Goal: Task Accomplishment & Management: Manage account settings

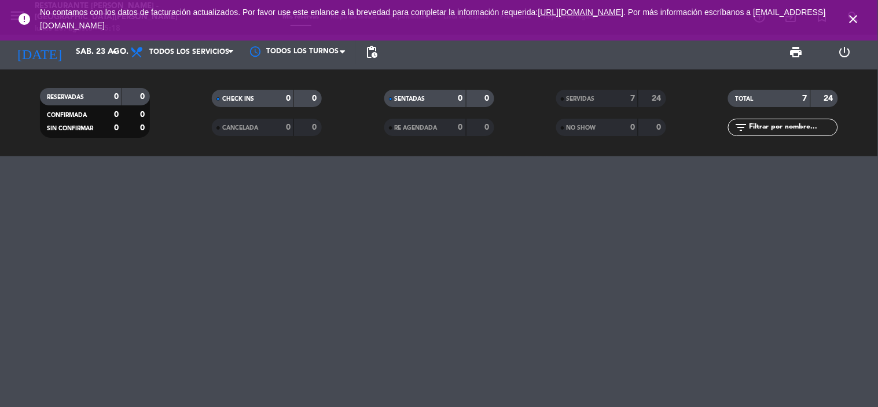
click at [858, 14] on icon "close" at bounding box center [854, 19] width 14 height 14
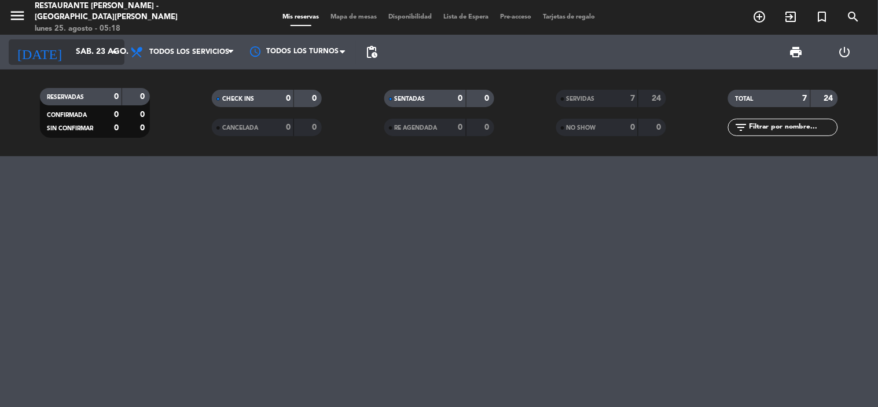
click at [116, 54] on icon "arrow_drop_down" at bounding box center [115, 52] width 14 height 14
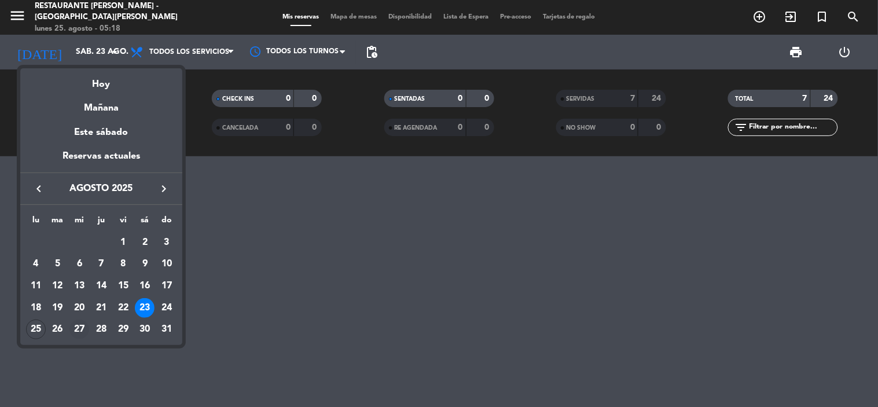
click at [83, 327] on div "27" at bounding box center [79, 330] width 20 height 20
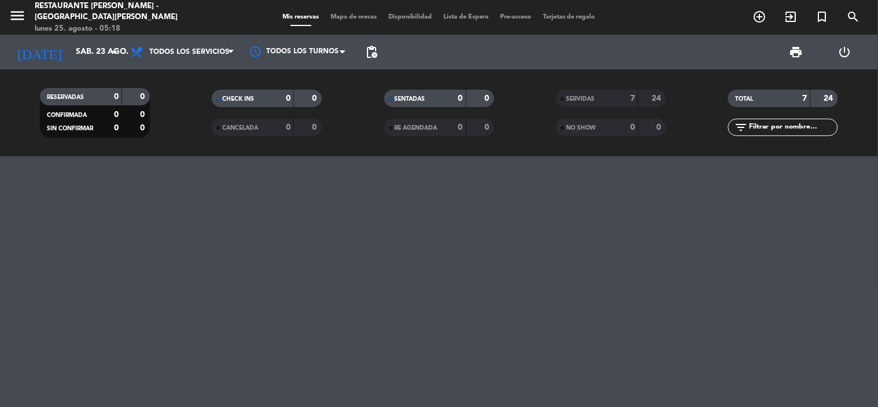
type input "mié. 27 ago."
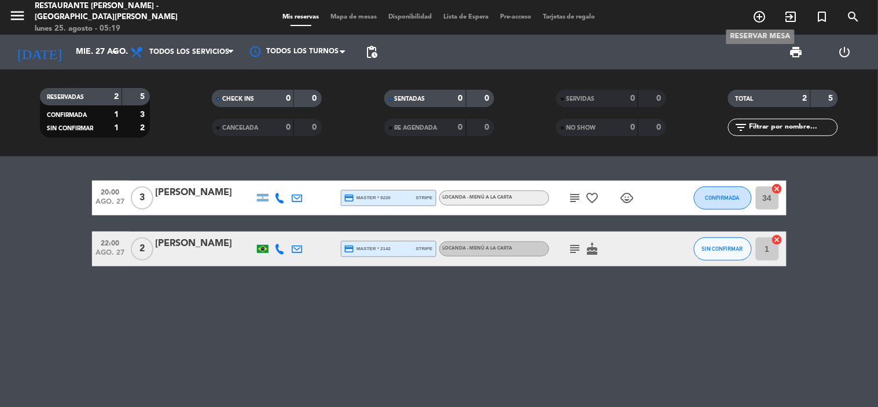
click at [761, 18] on icon "add_circle_outline" at bounding box center [760, 17] width 14 height 14
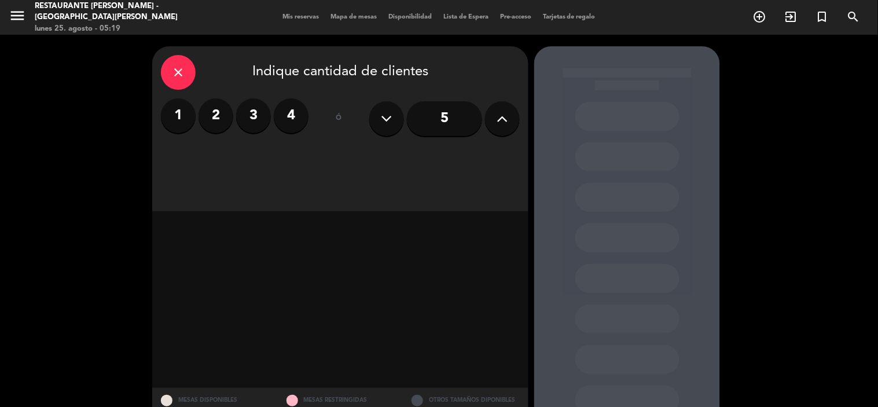
click at [453, 122] on input "5" at bounding box center [444, 118] width 75 height 35
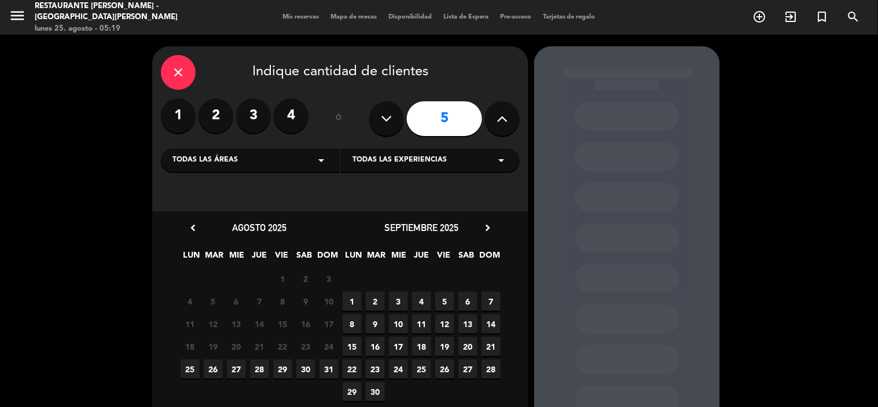
click at [450, 122] on input "5" at bounding box center [444, 118] width 75 height 35
click at [500, 117] on icon at bounding box center [502, 118] width 11 height 17
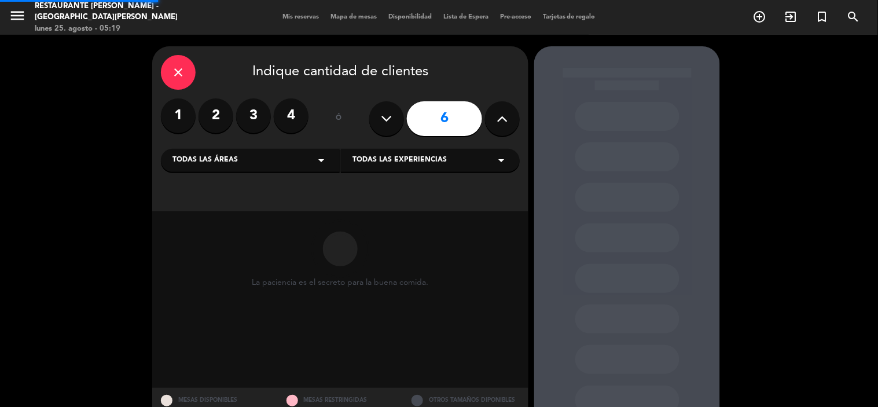
click at [500, 117] on icon at bounding box center [502, 118] width 11 height 17
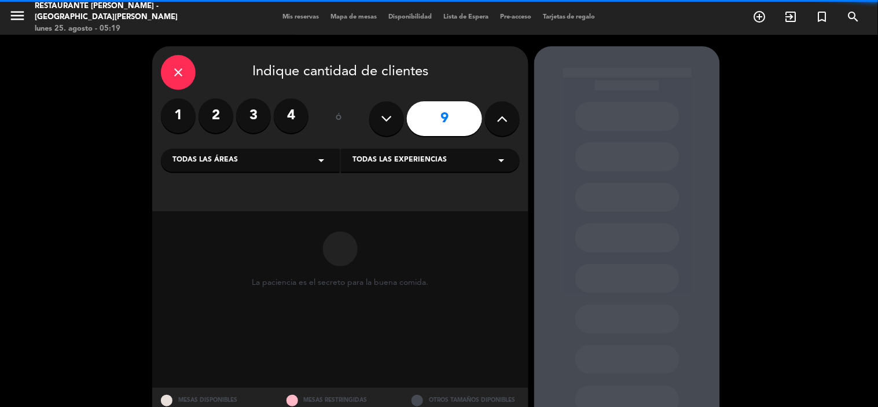
click at [500, 117] on icon at bounding box center [502, 118] width 11 height 17
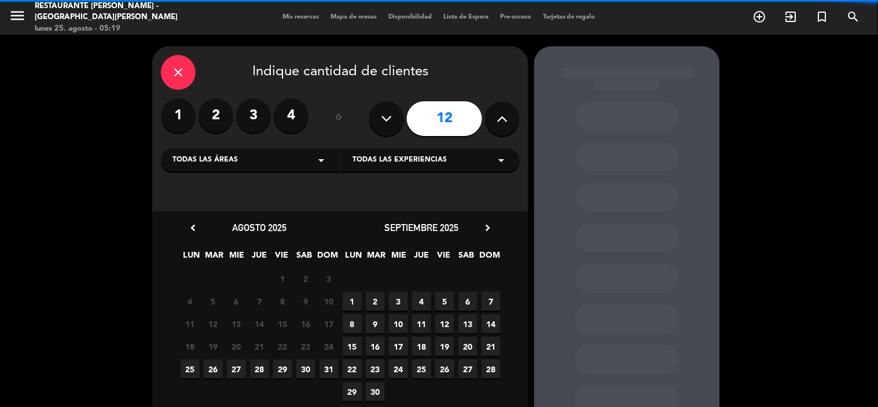
click at [500, 117] on icon at bounding box center [502, 118] width 11 height 17
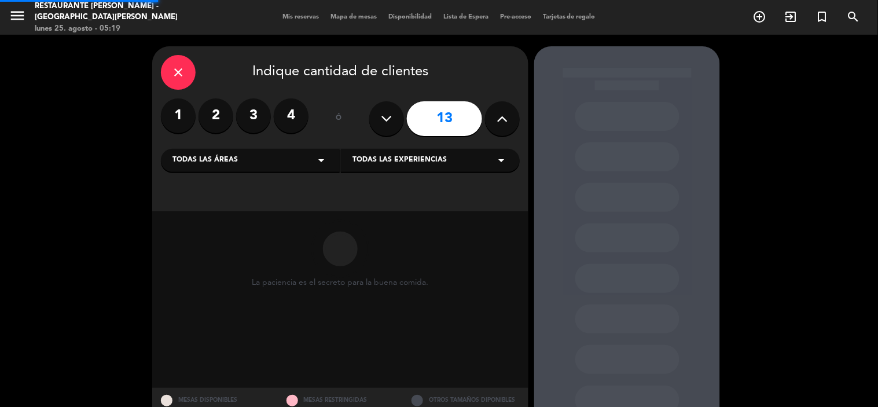
click at [500, 117] on icon at bounding box center [502, 118] width 11 height 17
type input "14"
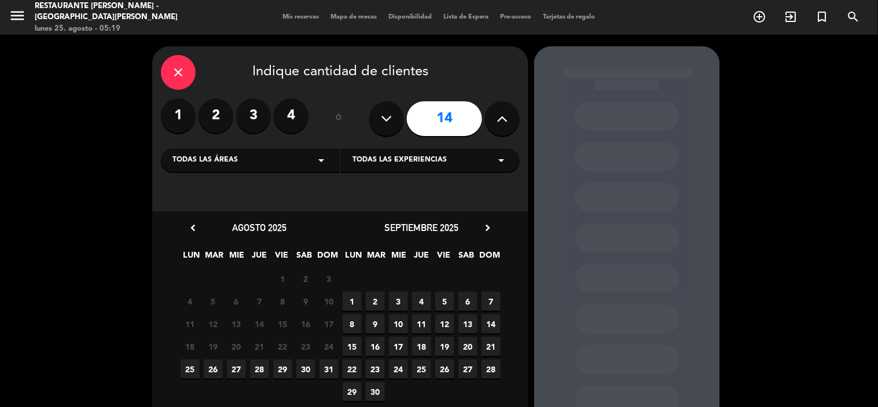
click at [232, 369] on span "27" at bounding box center [236, 369] width 19 height 19
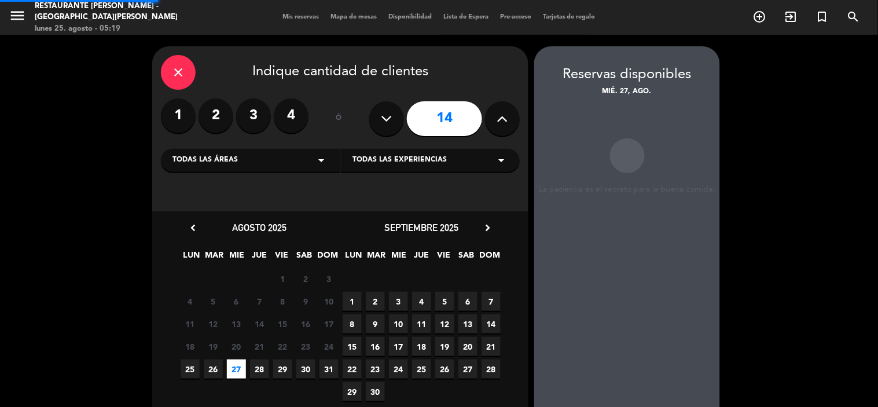
scroll to position [46, 0]
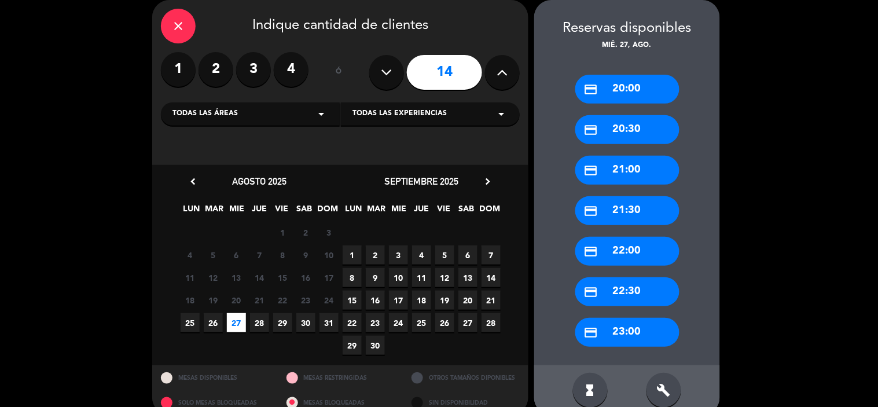
click at [174, 25] on icon "close" at bounding box center [178, 26] width 14 height 14
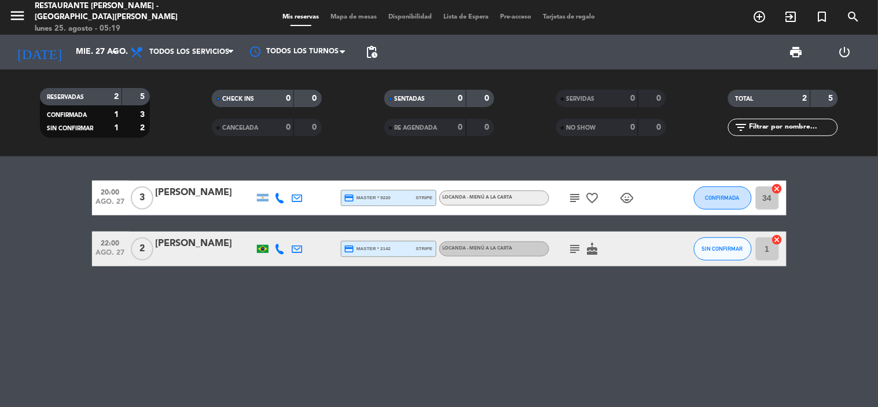
click at [122, 16] on div "Restaurante [PERSON_NAME] - [GEOGRAPHIC_DATA][PERSON_NAME]" at bounding box center [123, 12] width 176 height 23
click at [24, 13] on icon "menu" at bounding box center [17, 15] width 17 height 17
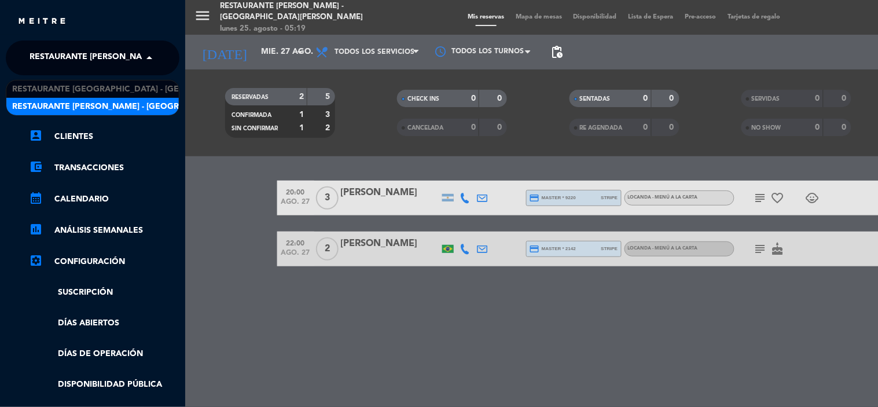
click at [98, 53] on span "Restaurante [PERSON_NAME] - [GEOGRAPHIC_DATA][PERSON_NAME]" at bounding box center [173, 58] width 287 height 24
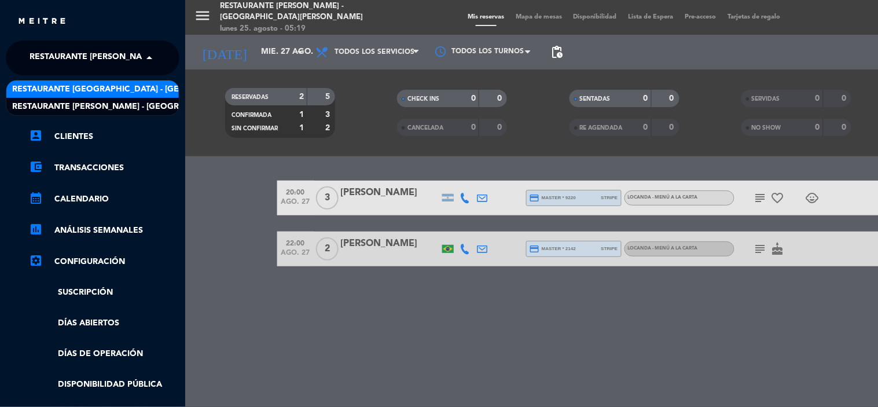
click at [135, 90] on span "Restaurante [GEOGRAPHIC_DATA] - [GEOGRAPHIC_DATA][PERSON_NAME]" at bounding box center [165, 89] width 306 height 13
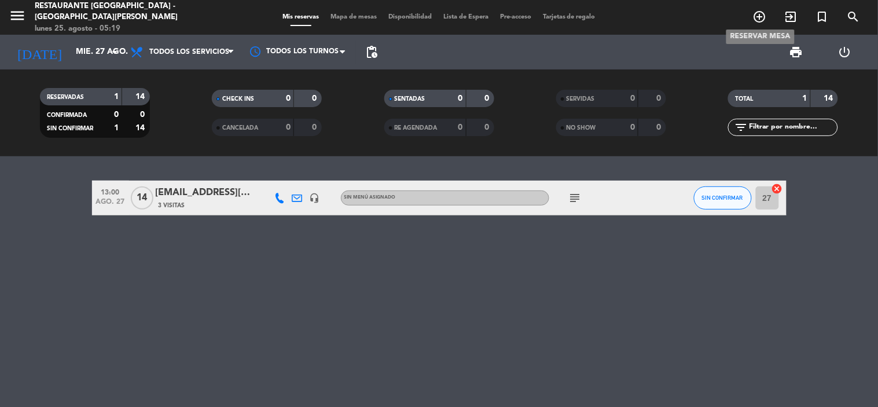
click at [764, 10] on icon "add_circle_outline" at bounding box center [760, 17] width 14 height 14
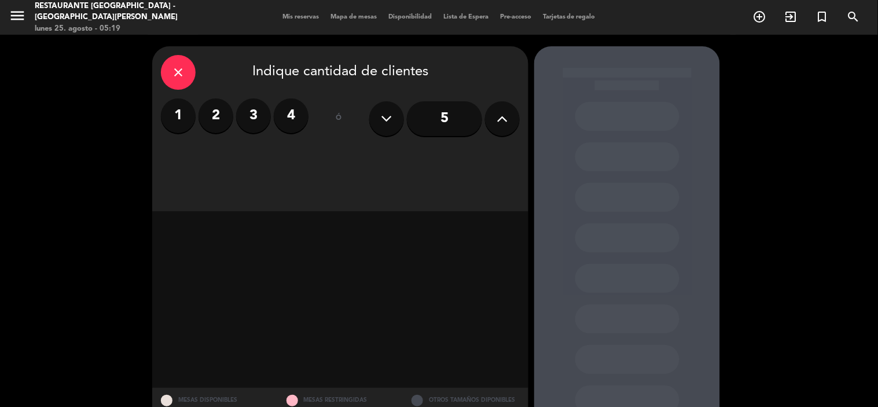
click at [499, 122] on icon at bounding box center [502, 118] width 11 height 17
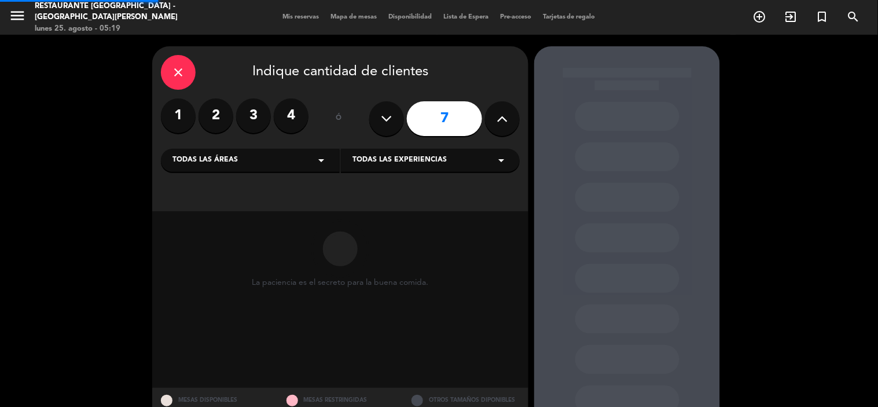
click at [499, 122] on icon at bounding box center [502, 118] width 11 height 17
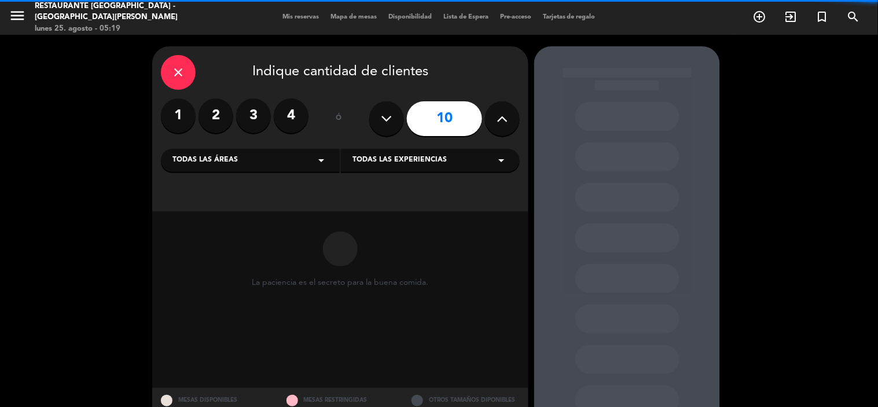
click at [499, 122] on icon at bounding box center [502, 118] width 11 height 17
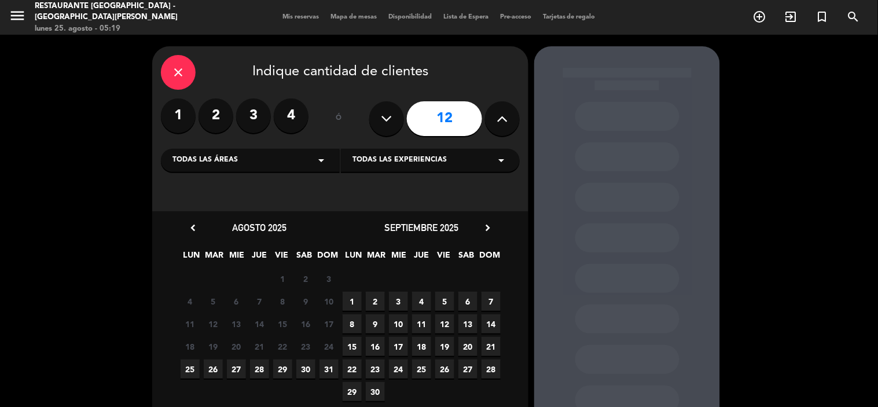
click at [499, 122] on icon at bounding box center [502, 118] width 11 height 17
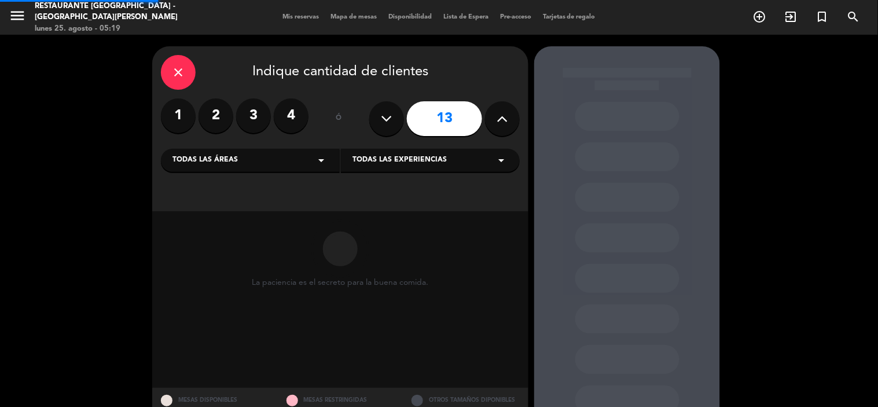
click at [499, 122] on icon at bounding box center [502, 118] width 11 height 17
type input "14"
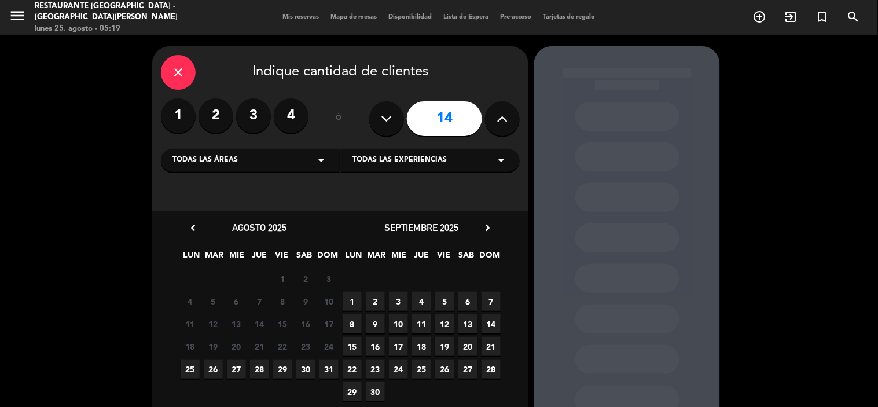
click at [234, 371] on span "27" at bounding box center [236, 369] width 19 height 19
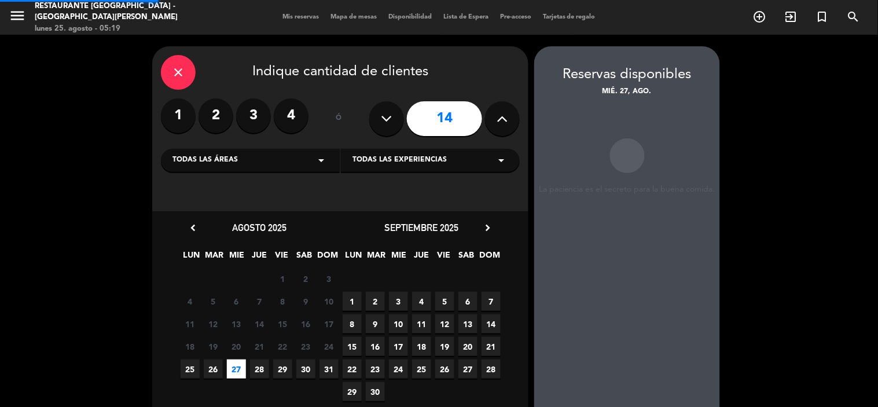
scroll to position [46, 0]
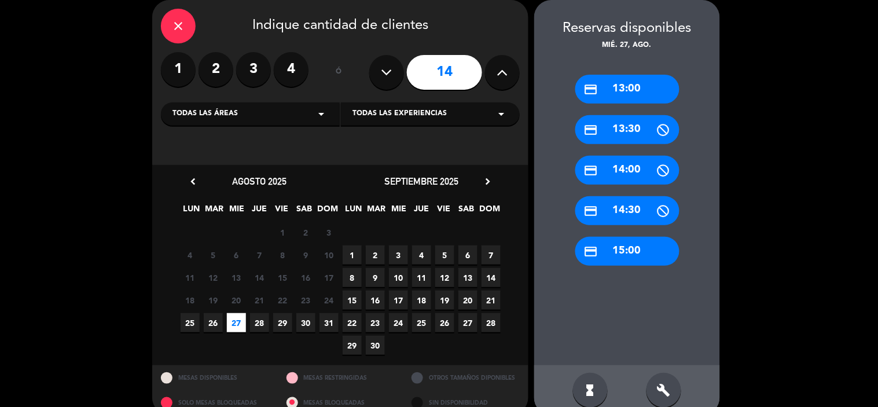
click at [640, 85] on div "credit_card 13:00" at bounding box center [628, 89] width 104 height 29
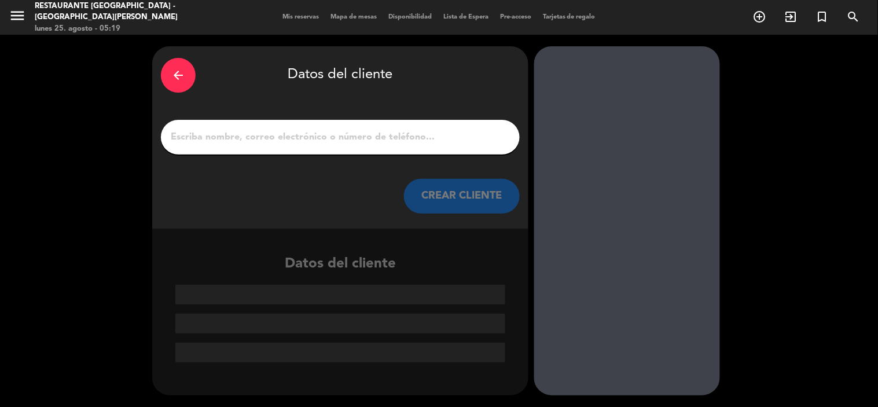
click at [282, 132] on input "1" at bounding box center [341, 137] width 342 height 16
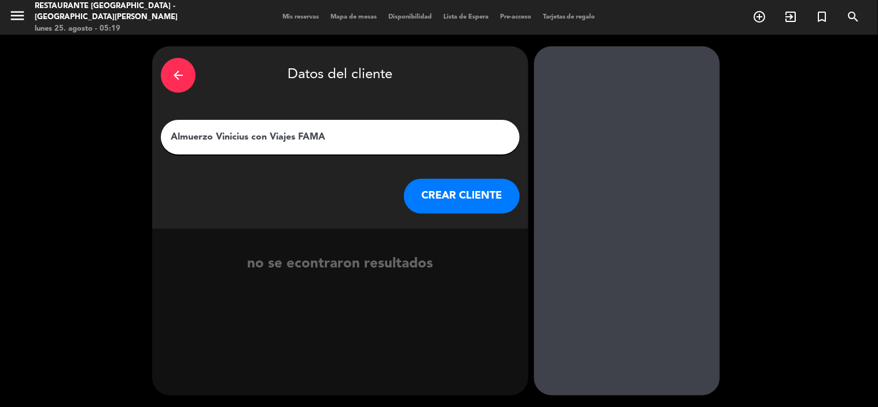
click at [215, 134] on input "Almuerzo Vinicius con Viajes FAMA" at bounding box center [341, 137] width 342 height 16
type input "Almuerzo cortesia Vinicius con Viajes FAMA"
click at [449, 190] on button "CREAR CLIENTE" at bounding box center [462, 196] width 116 height 35
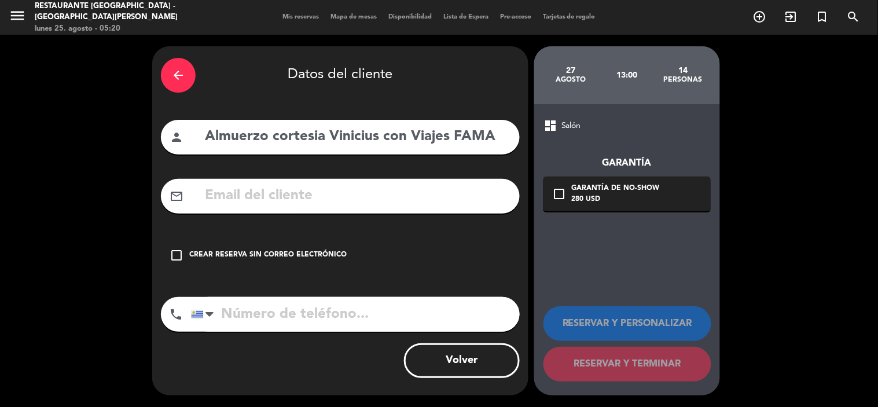
click at [279, 186] on input "text" at bounding box center [357, 196] width 307 height 24
drag, startPoint x: 291, startPoint y: 198, endPoint x: 39, endPoint y: 201, distance: 252.5
click at [39, 201] on div "arrow_back Datos del cliente person Almuerzo cortesia Vinicius con Viajes FAMA …" at bounding box center [439, 221] width 878 height 372
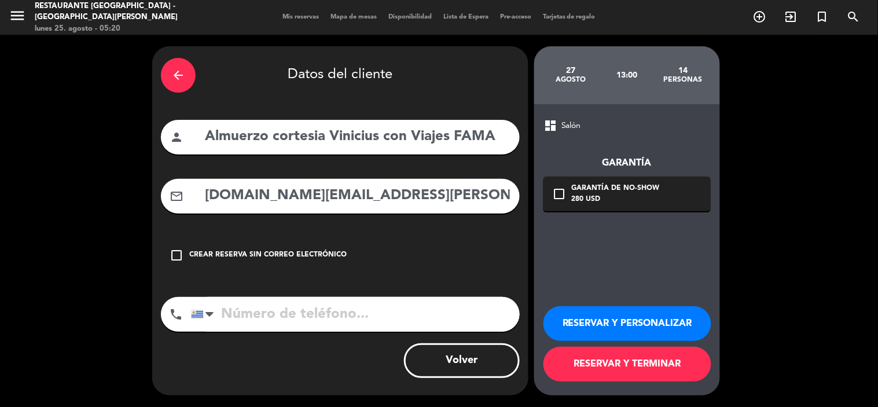
type input "[DOMAIN_NAME][EMAIL_ADDRESS][PERSON_NAME][DOMAIN_NAME]"
click at [332, 313] on input "tel" at bounding box center [355, 314] width 329 height 35
click at [609, 319] on button "RESERVAR Y PERSONALIZAR" at bounding box center [628, 323] width 168 height 35
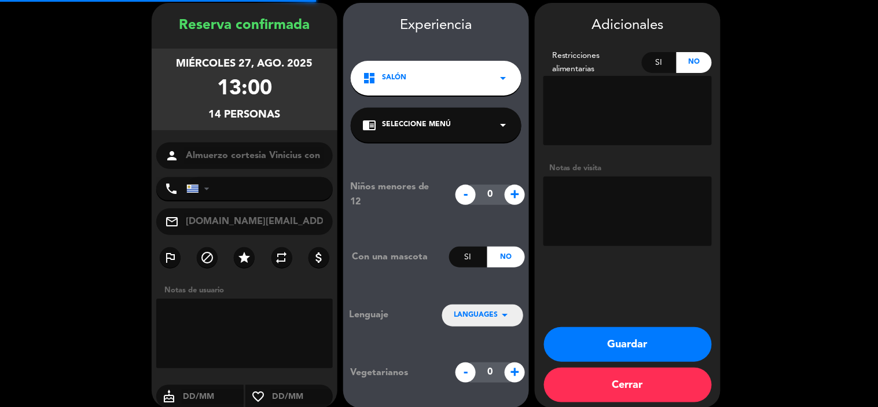
scroll to position [46, 0]
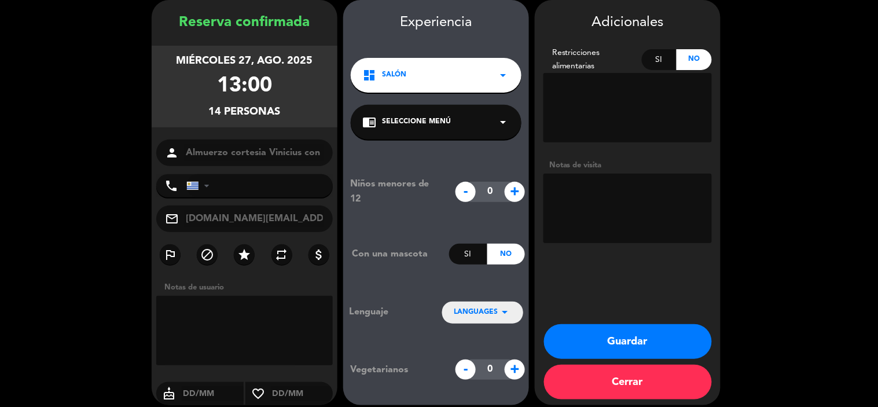
click at [612, 338] on button "Guardar" at bounding box center [628, 341] width 168 height 35
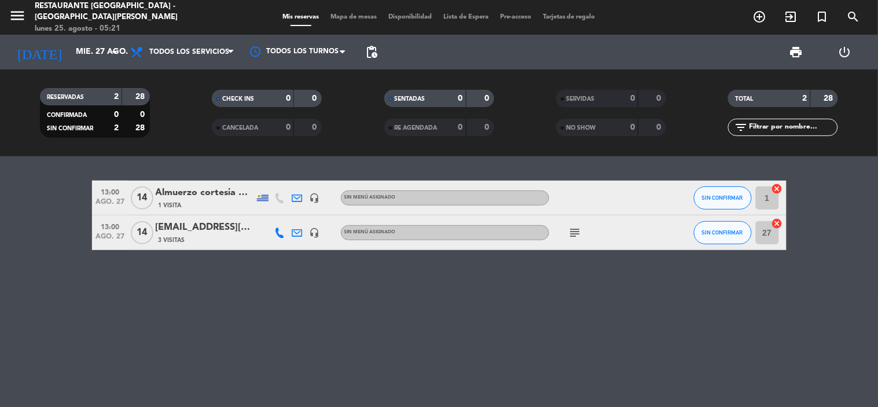
click at [224, 226] on div "[EMAIL_ADDRESS][PERSON_NAME][PERSON_NAME][DOMAIN_NAME]" at bounding box center [205, 227] width 98 height 15
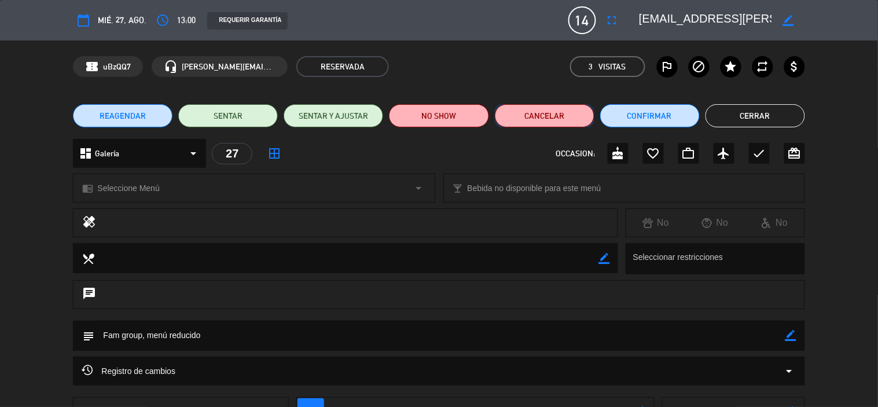
click at [528, 117] on button "Cancelar" at bounding box center [545, 115] width 100 height 23
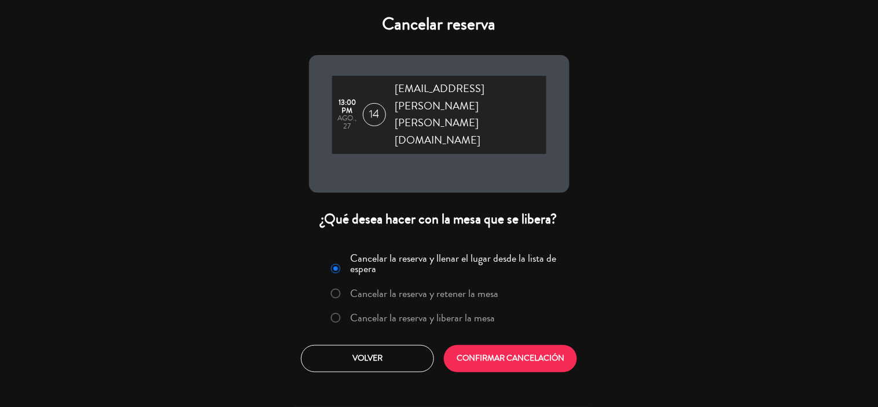
click at [381, 313] on label "Cancelar la reserva y liberar la mesa" at bounding box center [422, 318] width 145 height 10
click at [477, 345] on button "CONFIRMAR CANCELACIÓN" at bounding box center [510, 358] width 133 height 27
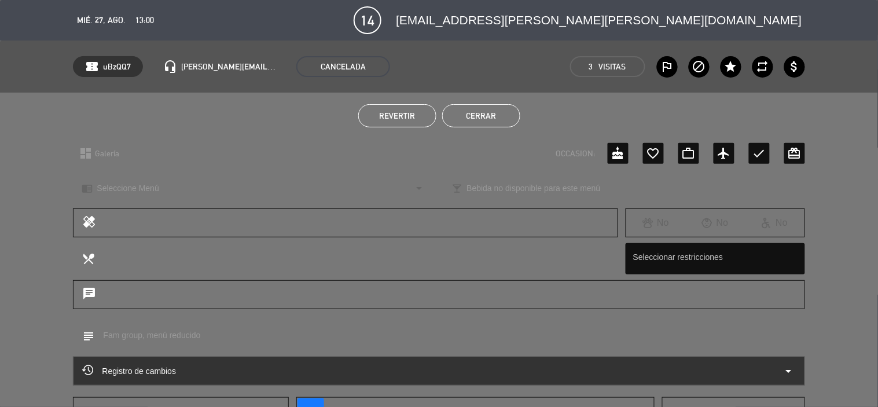
click at [472, 111] on button "Cerrar" at bounding box center [481, 115] width 78 height 23
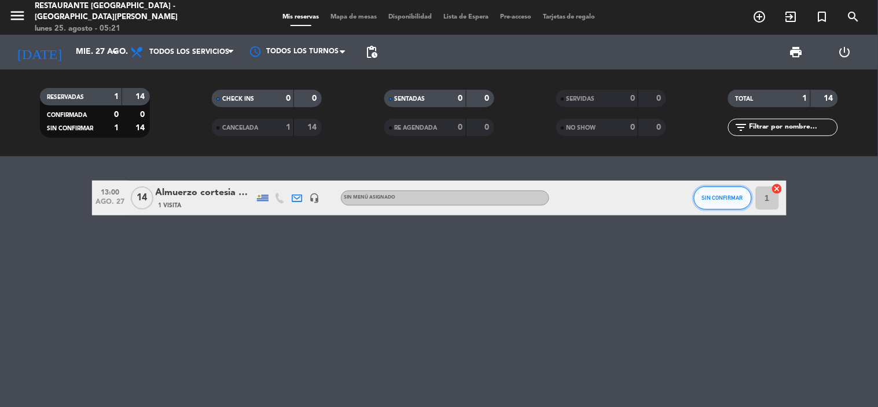
click at [715, 199] on span "SIN CONFIRMAR" at bounding box center [722, 198] width 41 height 6
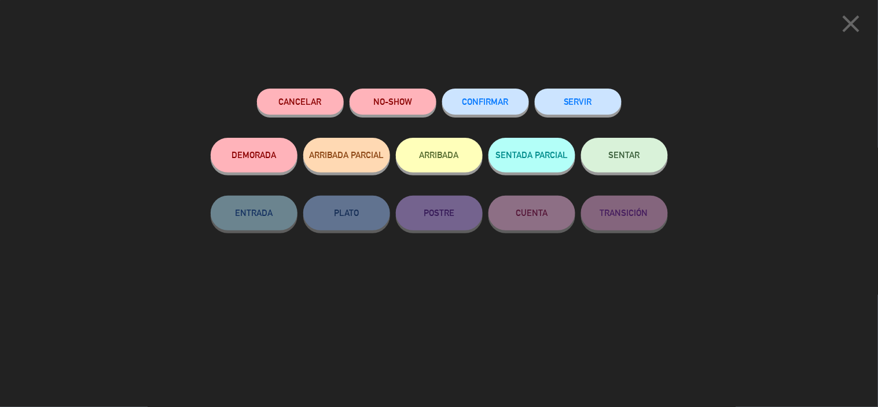
click at [508, 99] on span "CONFIRMAR" at bounding box center [486, 102] width 46 height 10
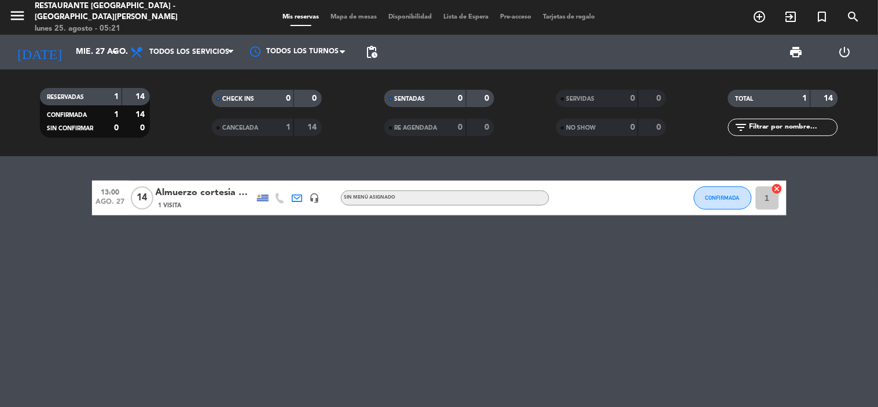
click at [221, 199] on div "Almuerzo cortesia Vinicius con Viajes FAMA" at bounding box center [205, 192] width 98 height 15
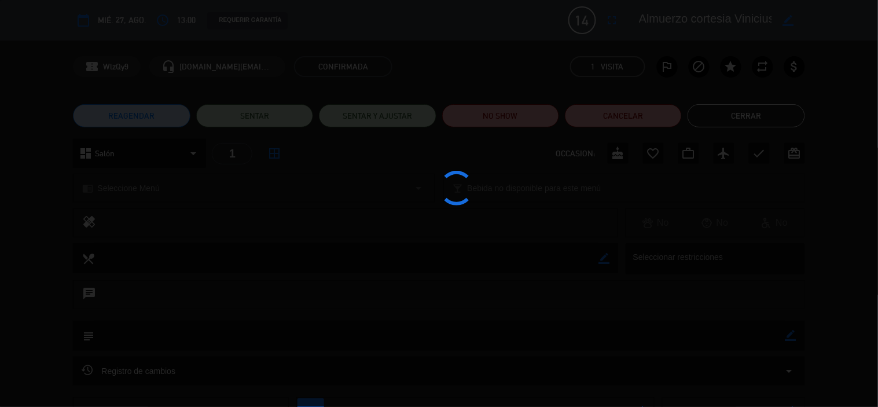
click at [221, 199] on div at bounding box center [439, 203] width 878 height 407
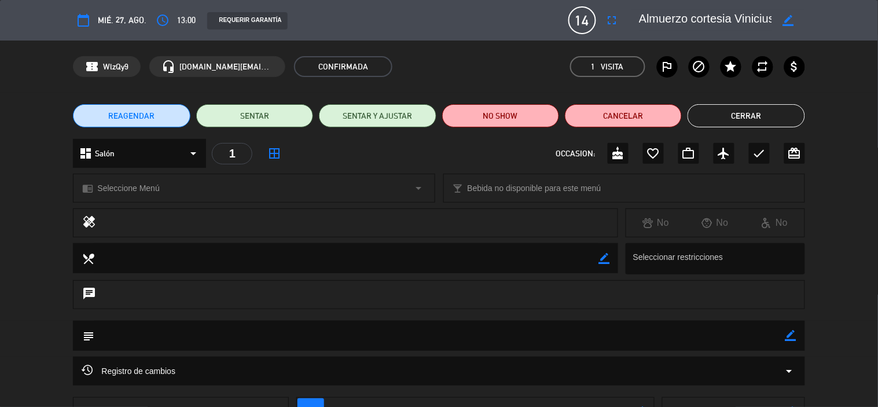
click at [182, 342] on textarea at bounding box center [439, 336] width 691 height 30
click at [230, 256] on textarea at bounding box center [346, 258] width 504 height 30
click at [239, 335] on textarea at bounding box center [439, 336] width 691 height 30
click at [787, 334] on icon "border_color" at bounding box center [791, 335] width 11 height 11
click at [271, 336] on textarea at bounding box center [439, 336] width 691 height 30
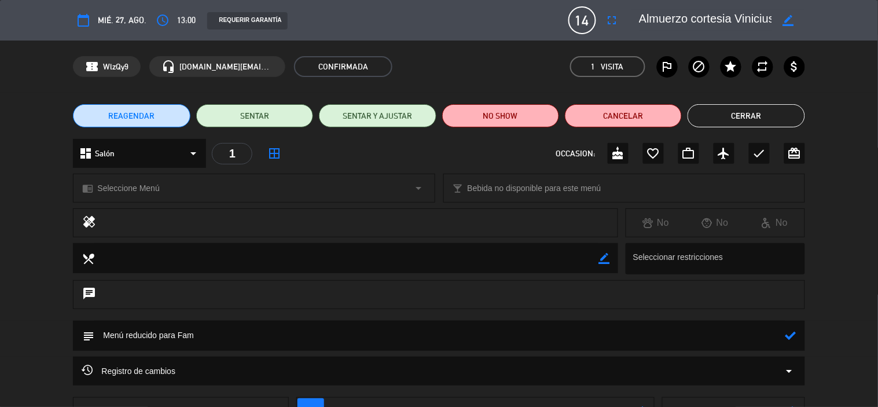
type textarea "Menú reducido para Fam"
click at [792, 338] on icon at bounding box center [791, 335] width 11 height 11
